Goal: Task Accomplishment & Management: Manage account settings

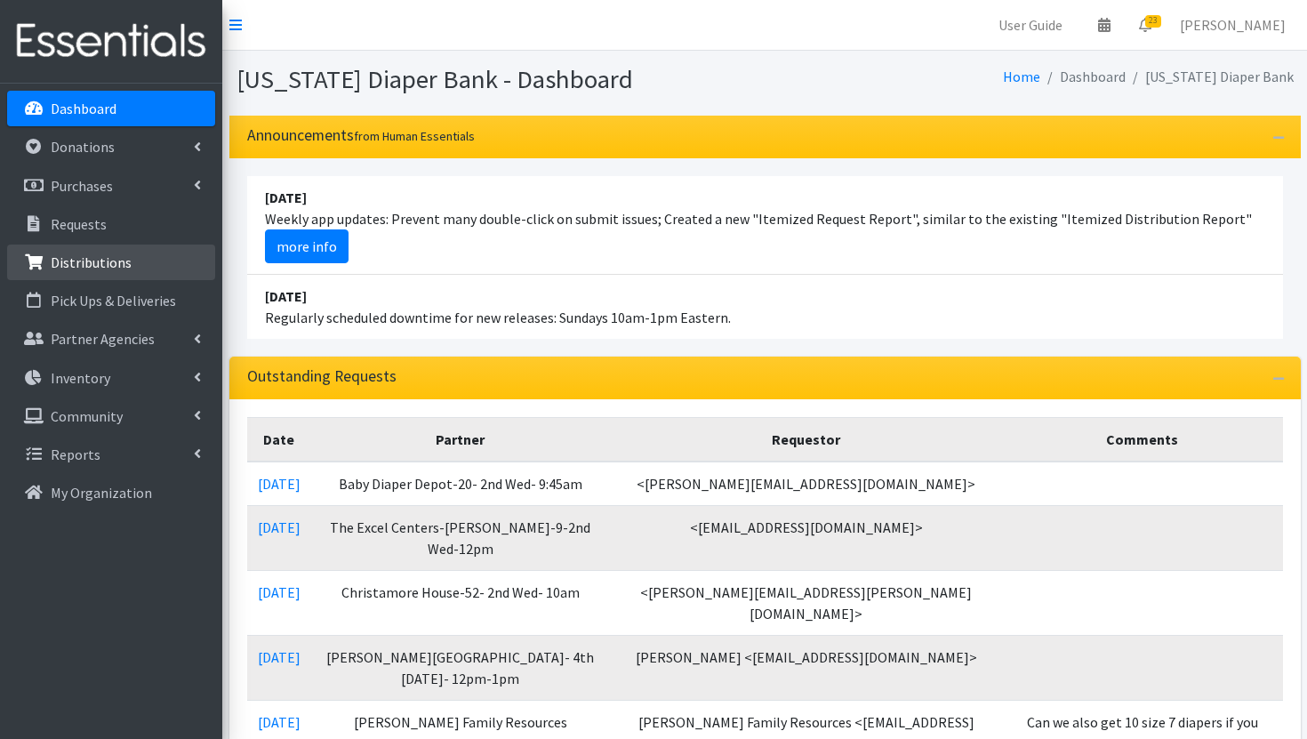
click at [109, 270] on p "Distributions" at bounding box center [91, 262] width 81 height 18
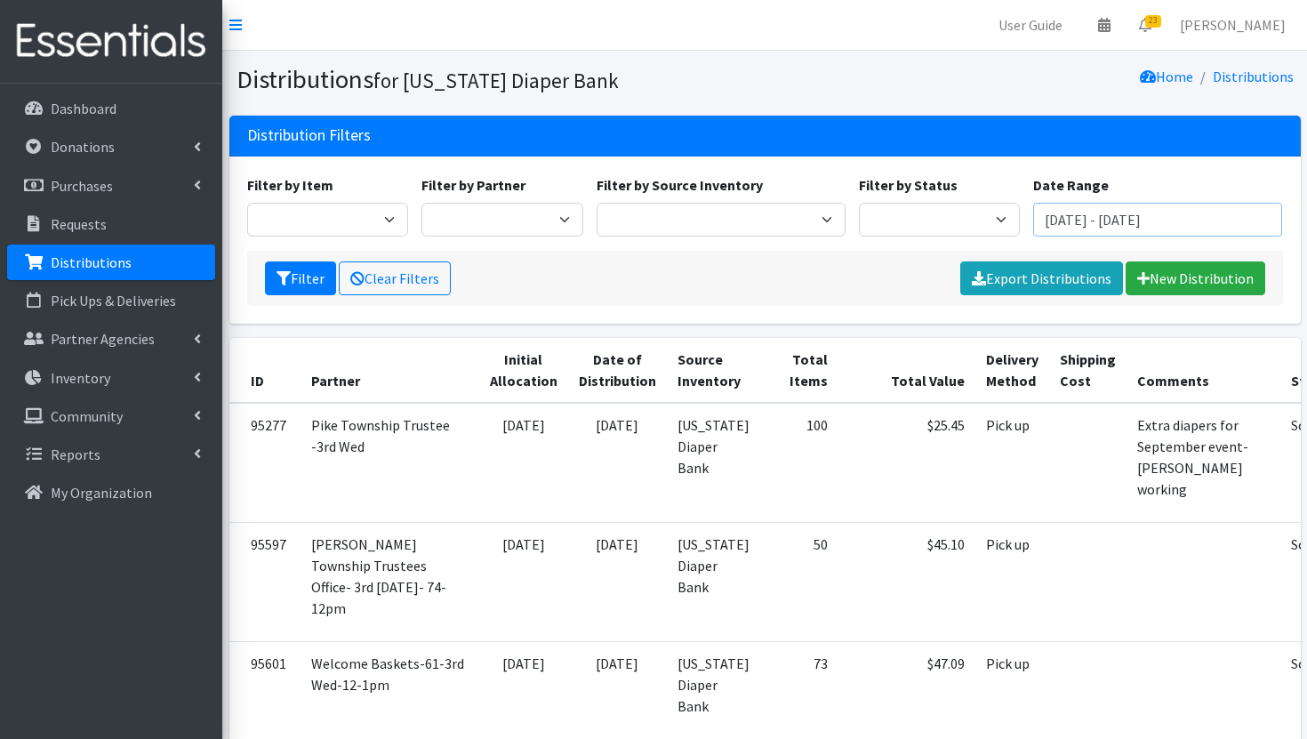
click at [1154, 225] on input "June 29, 2025 - September 29, 2025" at bounding box center [1157, 220] width 249 height 34
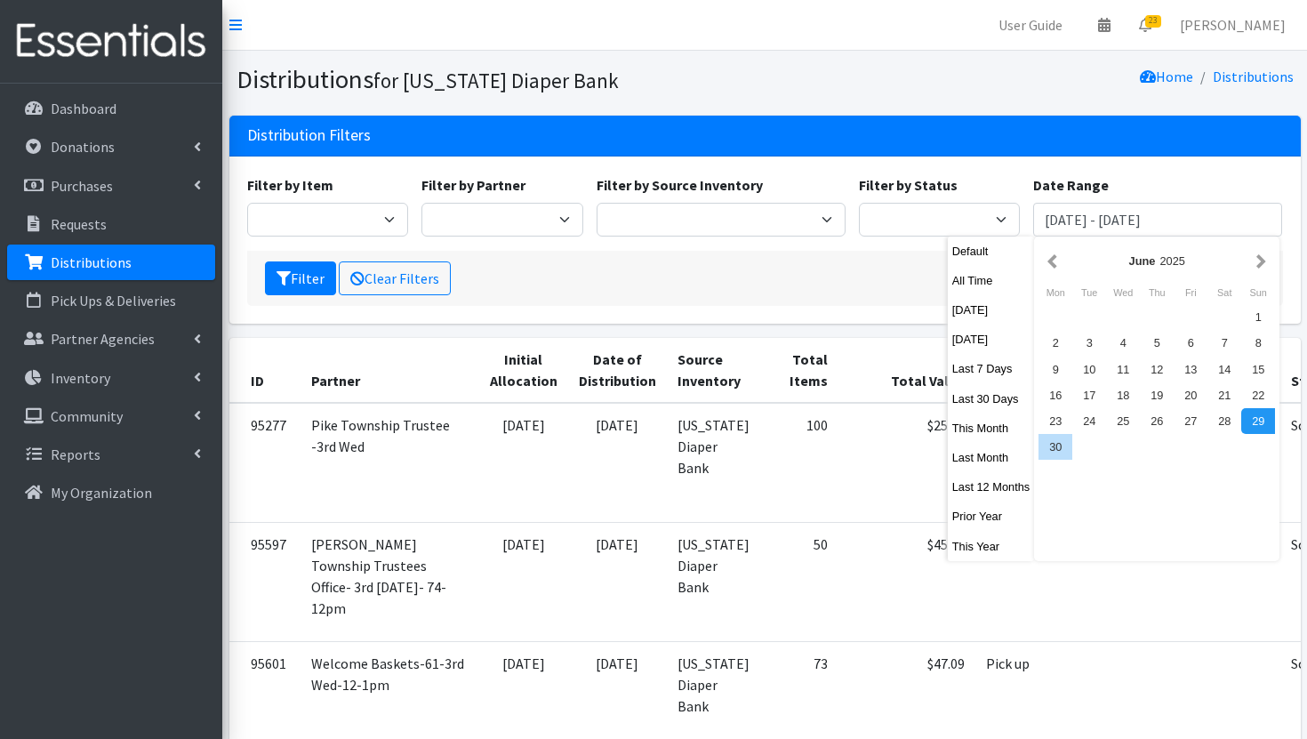
click at [872, 274] on div "Filter Clear Filters Export Distributions New Distribution" at bounding box center [765, 278] width 1036 height 55
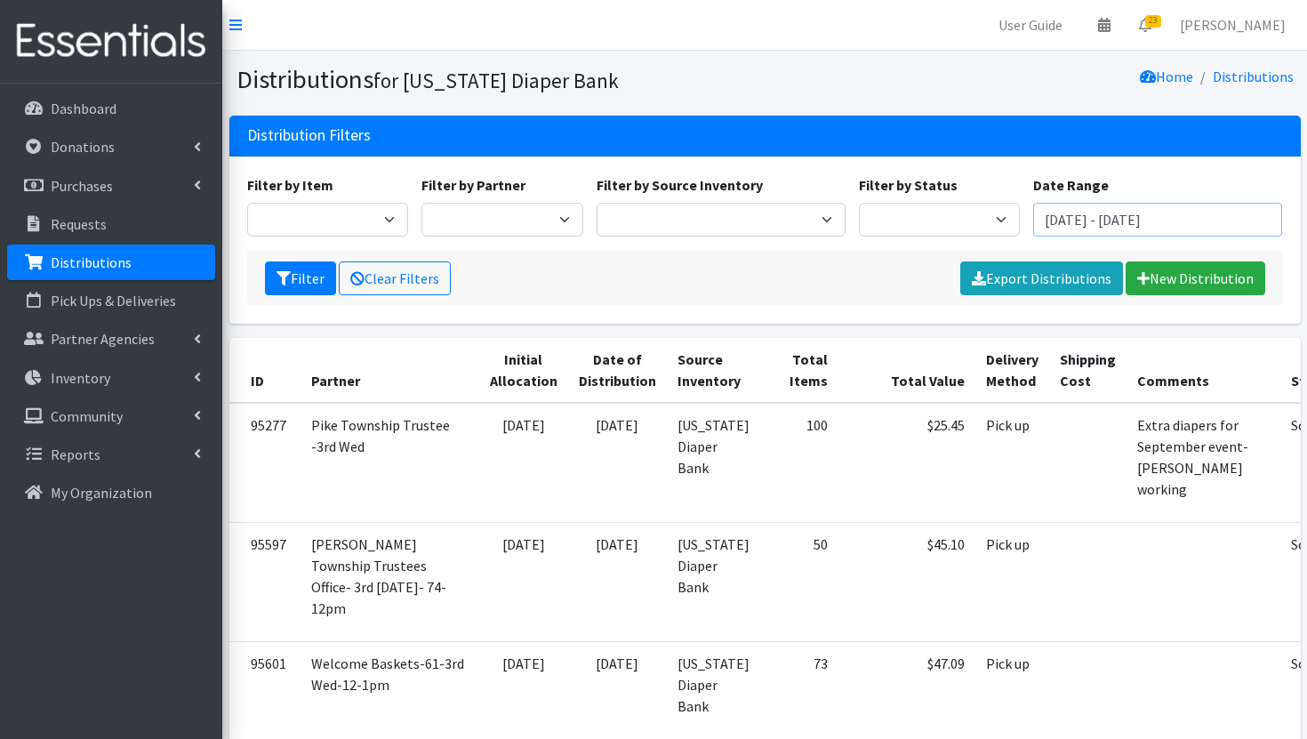
click at [1082, 224] on input "June 29, 2025 - September 29, 2025" at bounding box center [1157, 220] width 249 height 34
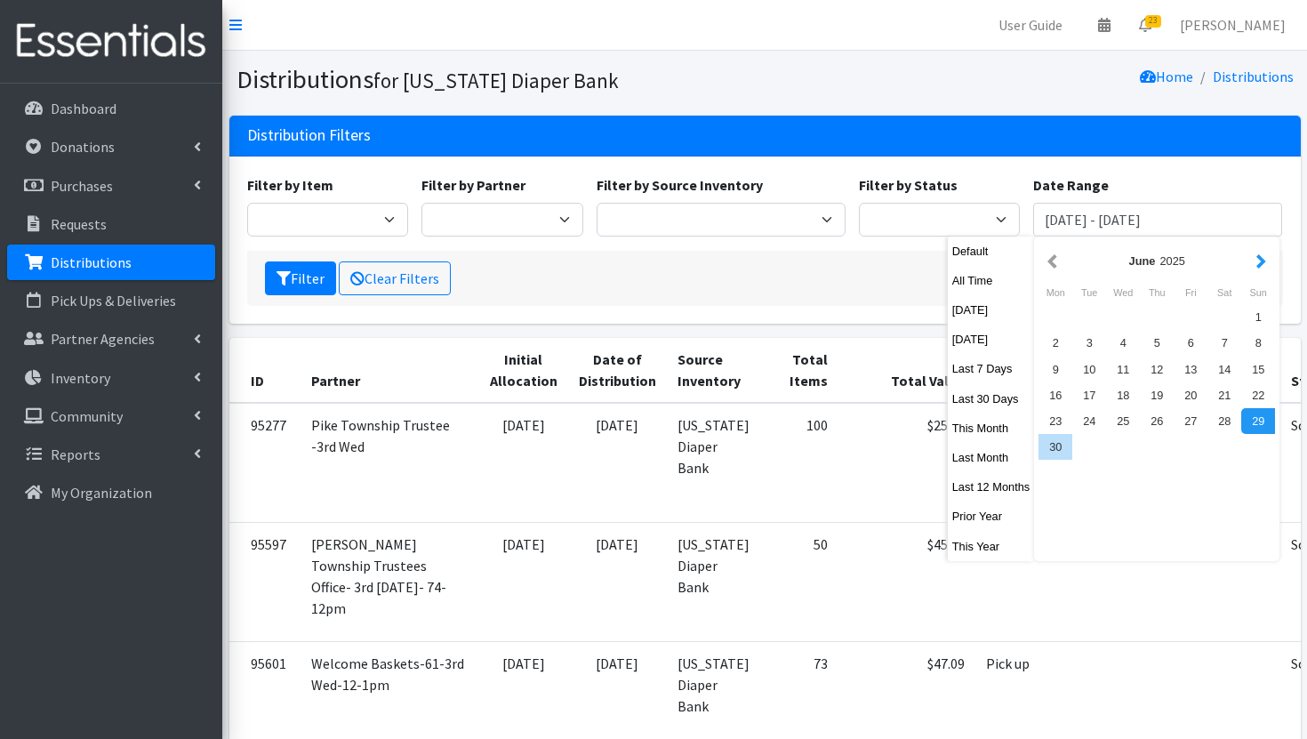
click at [1267, 263] on button "button" at bounding box center [1261, 261] width 19 height 22
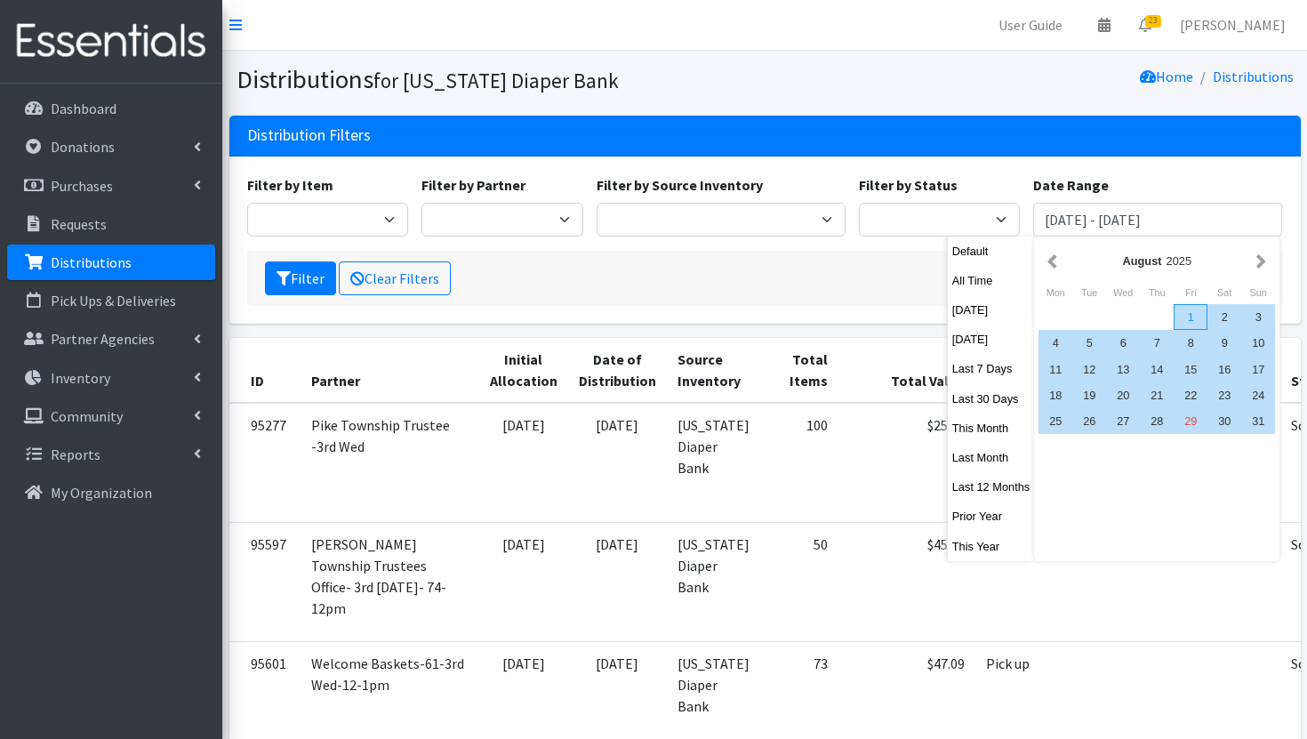
click at [1193, 315] on div "1" at bounding box center [1191, 317] width 34 height 26
click at [1262, 416] on div "31" at bounding box center [1259, 421] width 34 height 26
type input "August 1, 2025 - August 31, 2025"
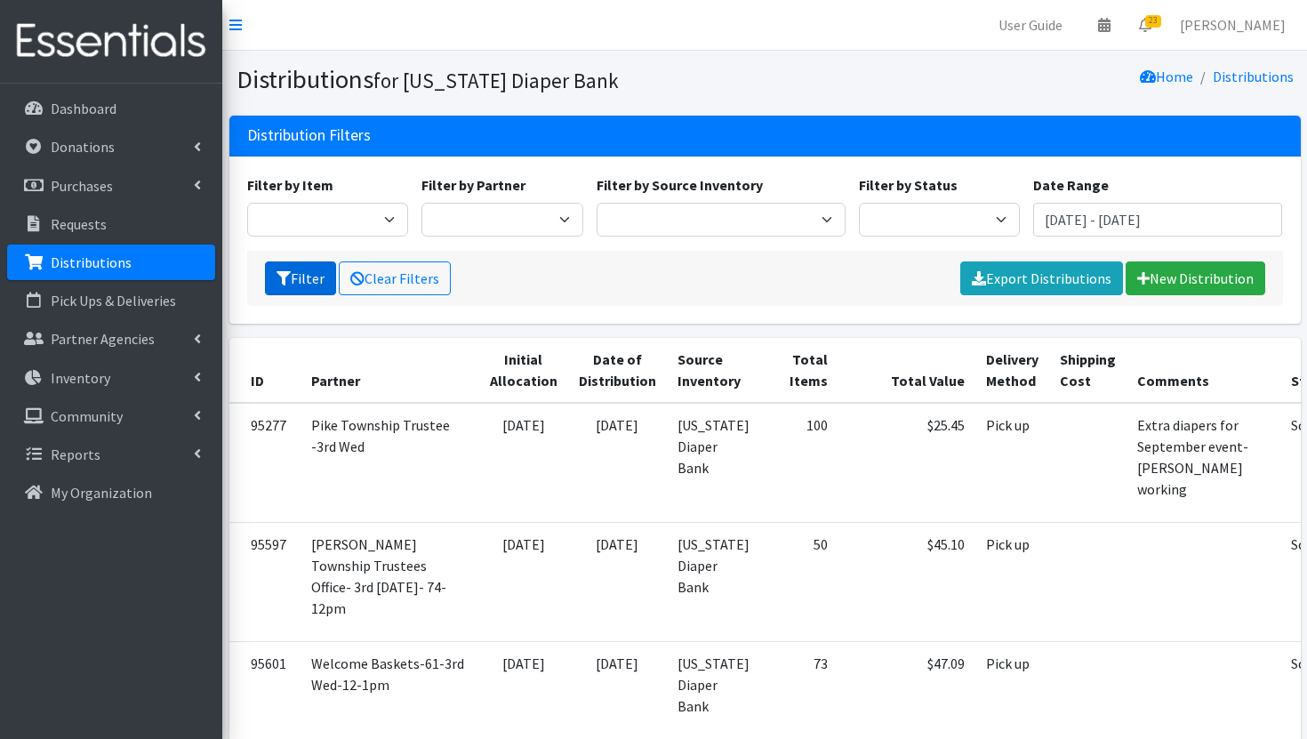
click at [315, 273] on button "Filter" at bounding box center [300, 278] width 71 height 34
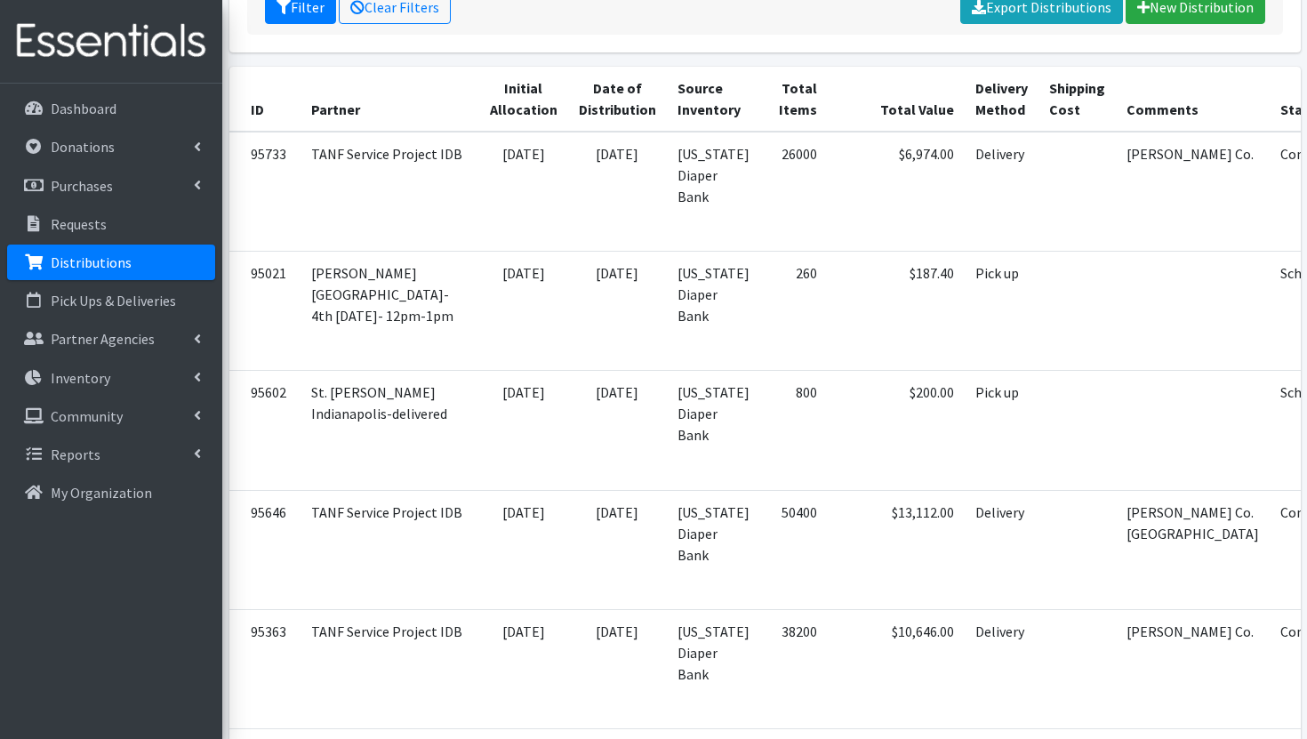
scroll to position [272, 0]
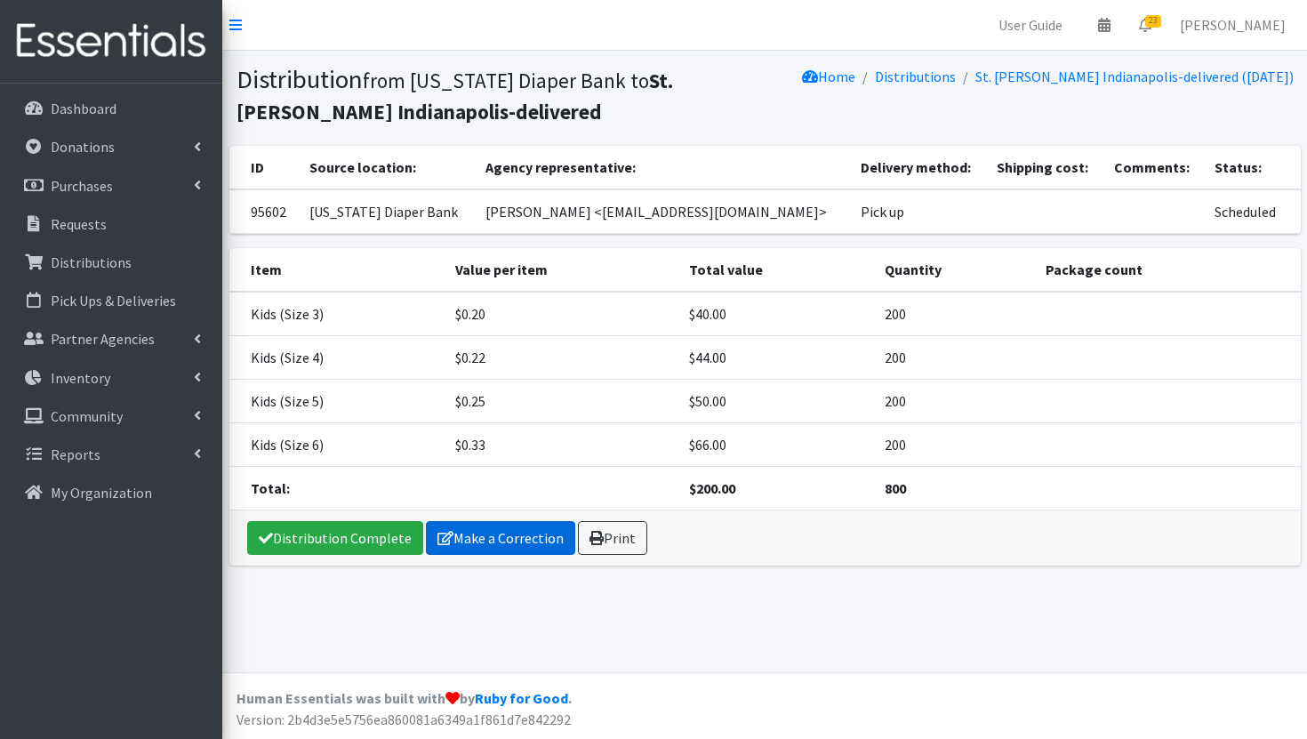
click at [537, 538] on link "Make a Correction" at bounding box center [500, 538] width 149 height 34
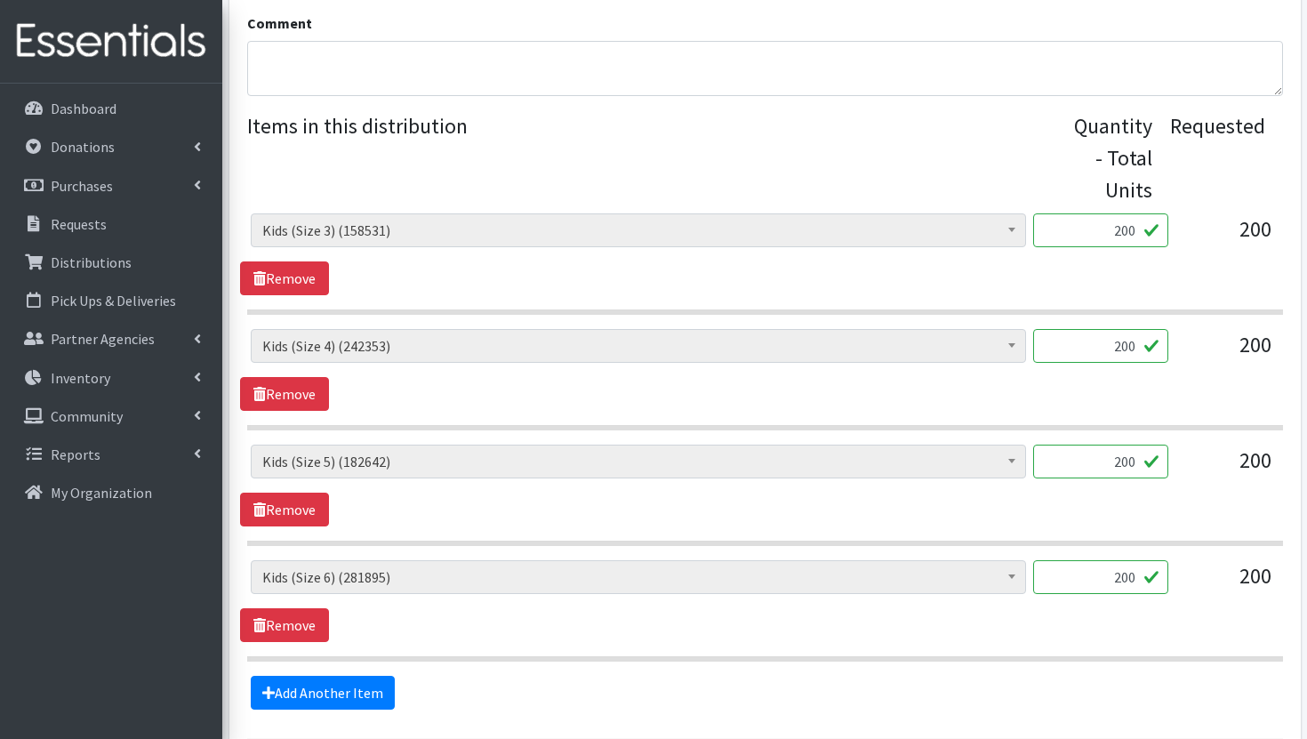
scroll to position [675, 0]
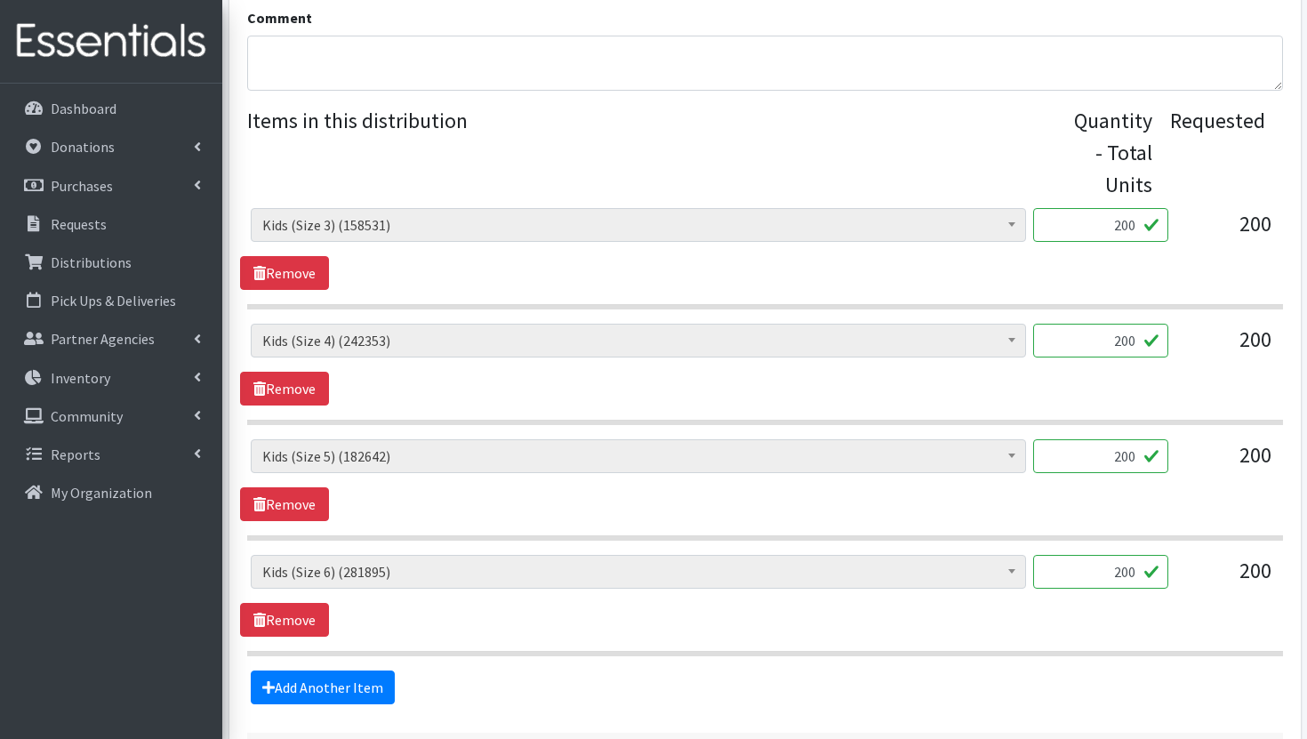
drag, startPoint x: 1104, startPoint y: 197, endPoint x: 1176, endPoint y: 201, distance: 72.1
click at [1176, 208] on div "Diaper Rash Cream (642) Kids (Newborn) (64921) Kids (Preemie) (915) Kids (Size …" at bounding box center [765, 232] width 1028 height 48
type input "5000"
click at [1103, 329] on input "200" at bounding box center [1100, 341] width 135 height 34
drag, startPoint x: 1103, startPoint y: 329, endPoint x: 1155, endPoint y: 319, distance: 53.4
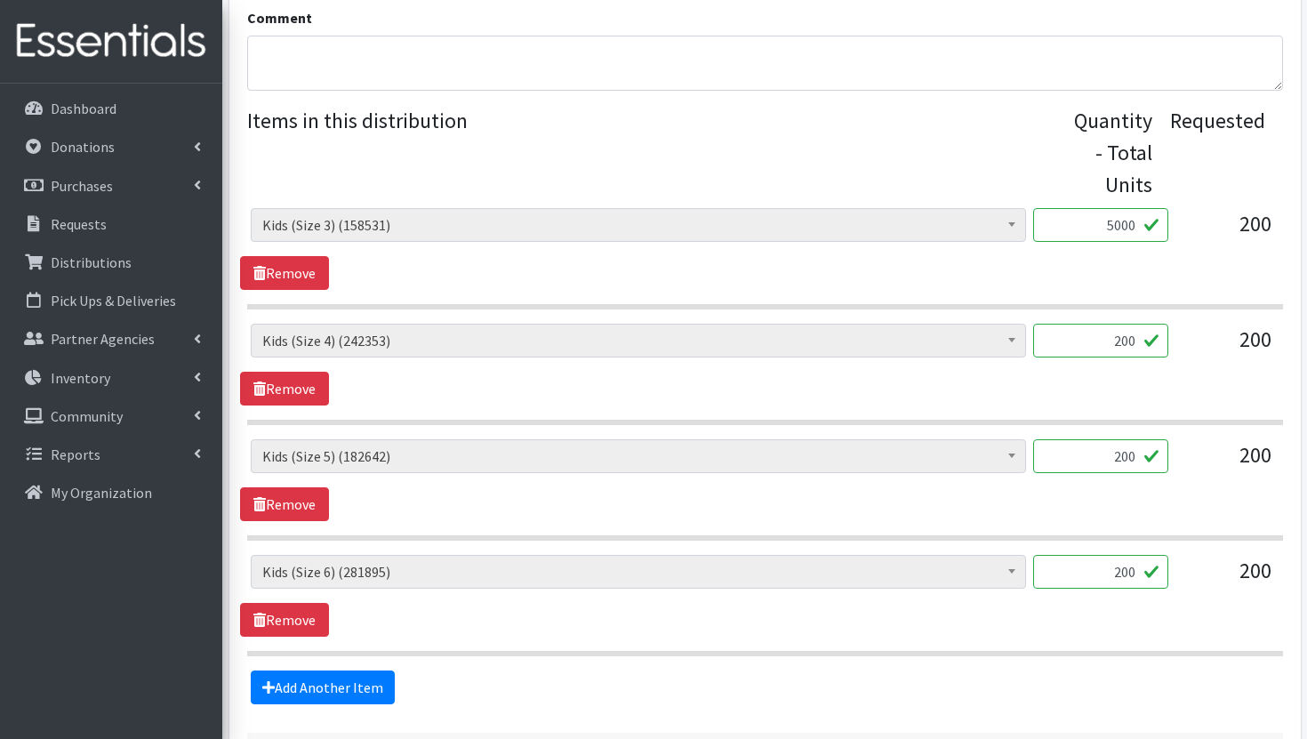
click at [1155, 324] on input "200" at bounding box center [1100, 341] width 135 height 34
type input "5000"
drag, startPoint x: 1113, startPoint y: 446, endPoint x: 1082, endPoint y: 430, distance: 35.0
click at [1082, 439] on input "200" at bounding box center [1100, 456] width 135 height 34
type input "5000"
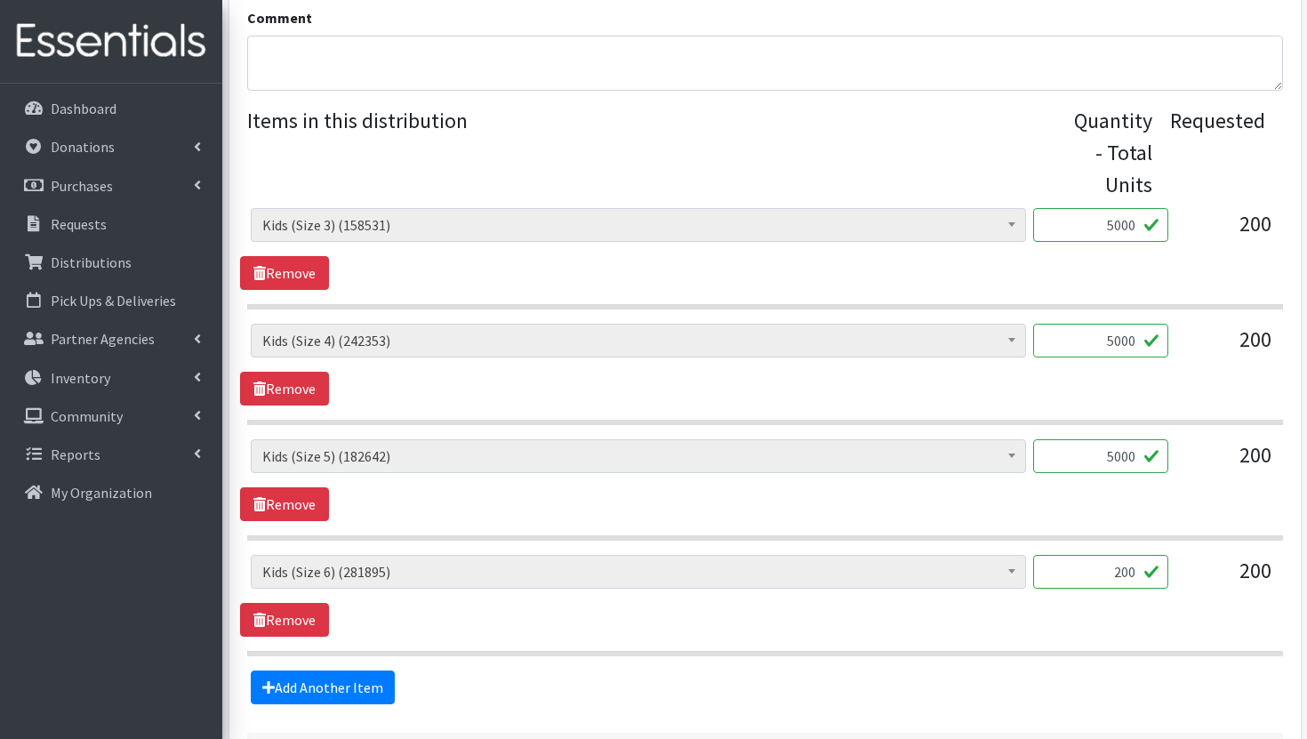
drag, startPoint x: 1099, startPoint y: 550, endPoint x: 1208, endPoint y: 548, distance: 108.5
click at [1208, 555] on div "Diaper Rash Cream (642) Kids (Newborn) (64921) Kids (Preemie) (915) Kids (Size …" at bounding box center [765, 579] width 1028 height 48
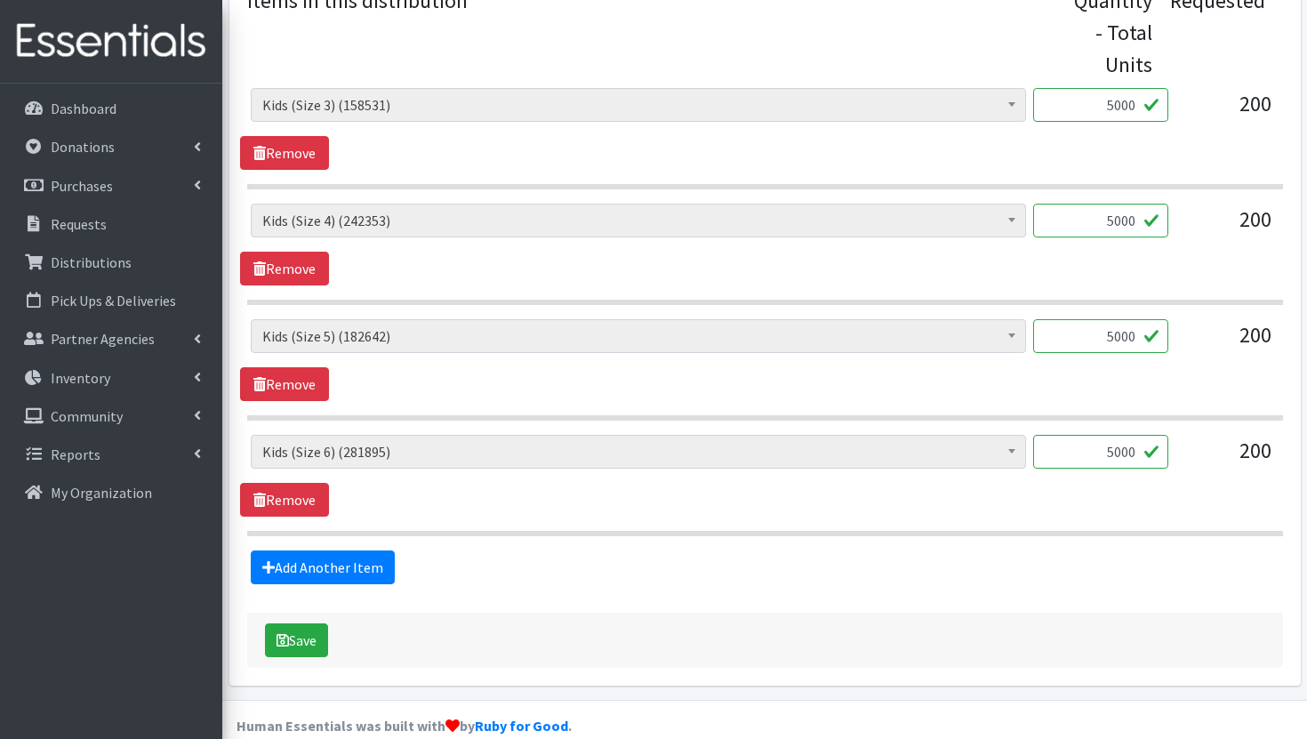
scroll to position [800, 0]
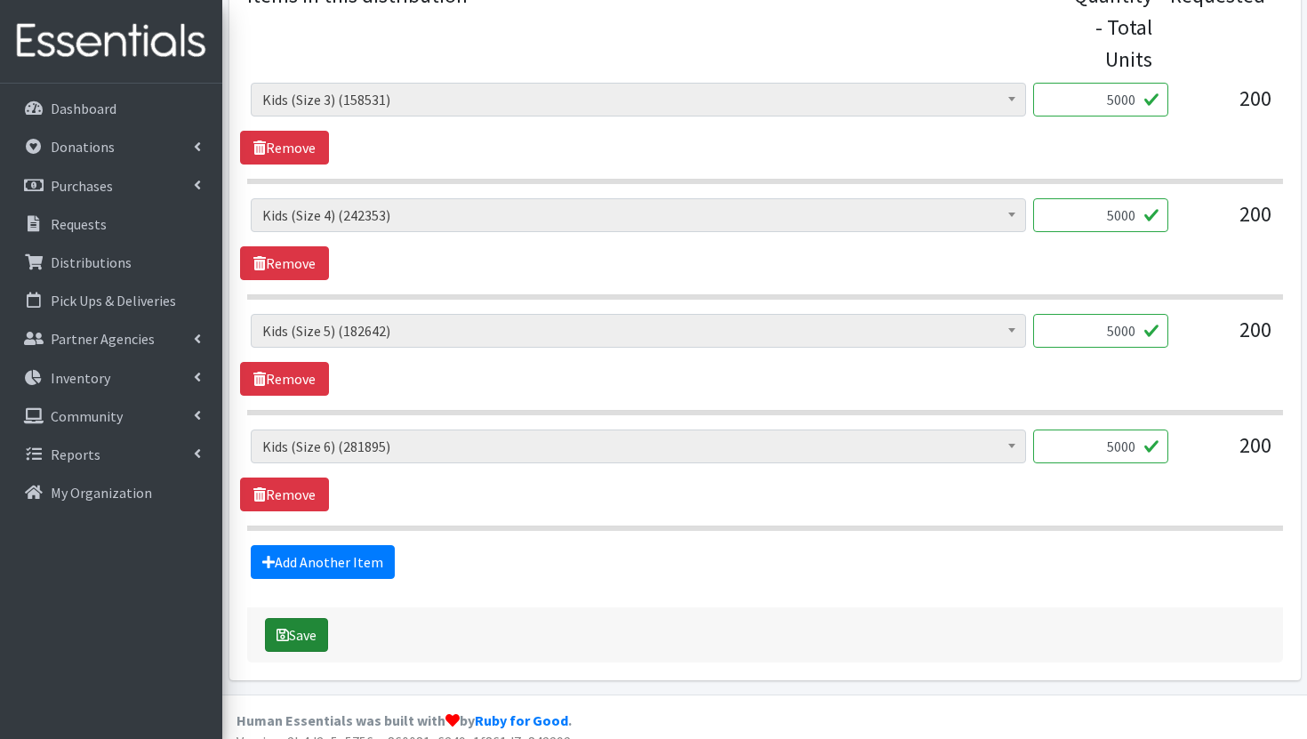
type input "5000"
click at [310, 618] on button "Save" at bounding box center [296, 635] width 63 height 34
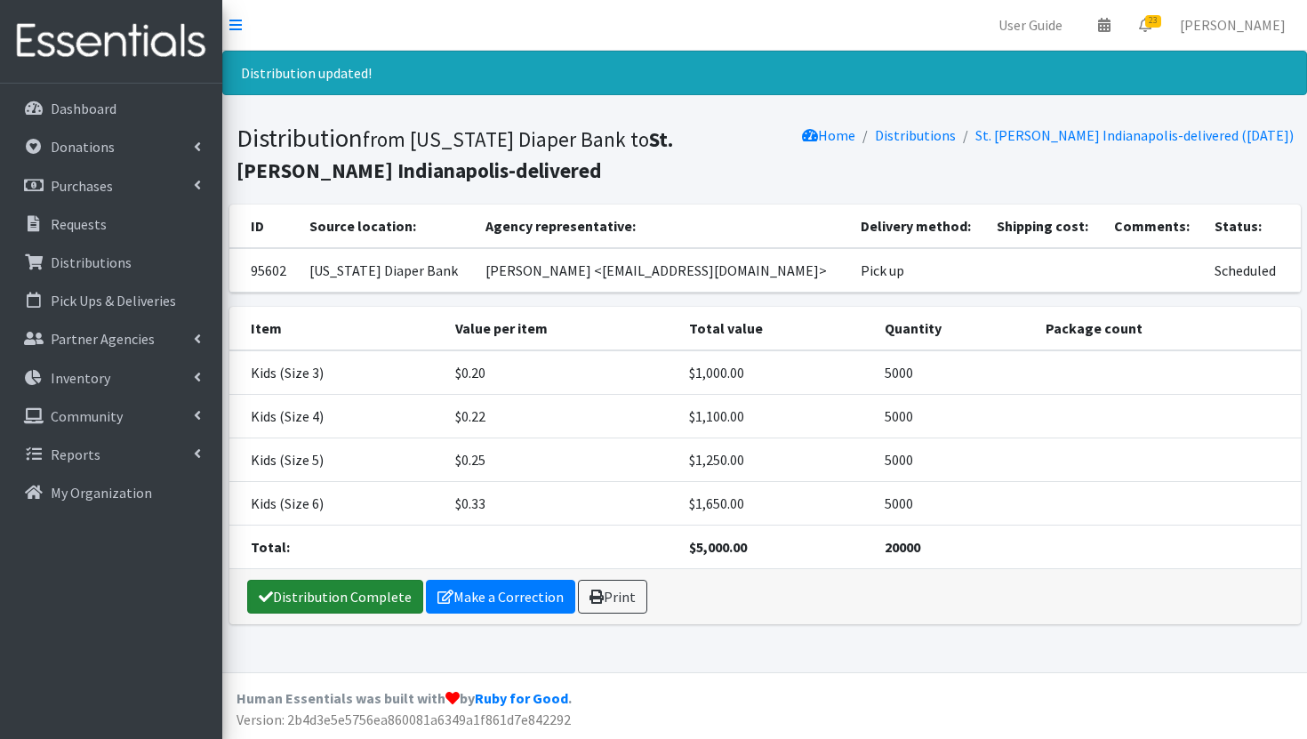
click at [379, 599] on link "Distribution Complete" at bounding box center [335, 597] width 176 height 34
